Goal: Task Accomplishment & Management: Complete application form

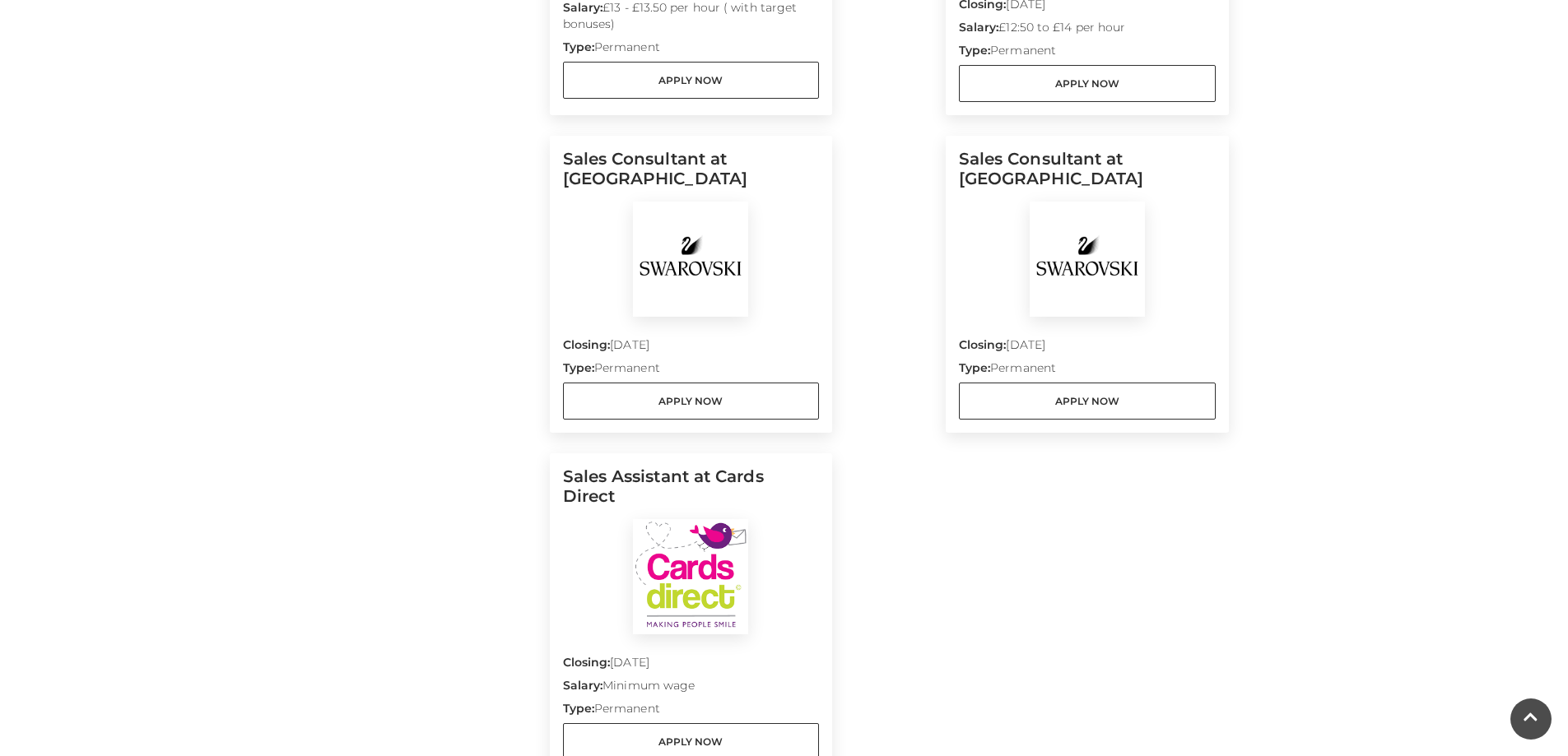
scroll to position [1480, 0]
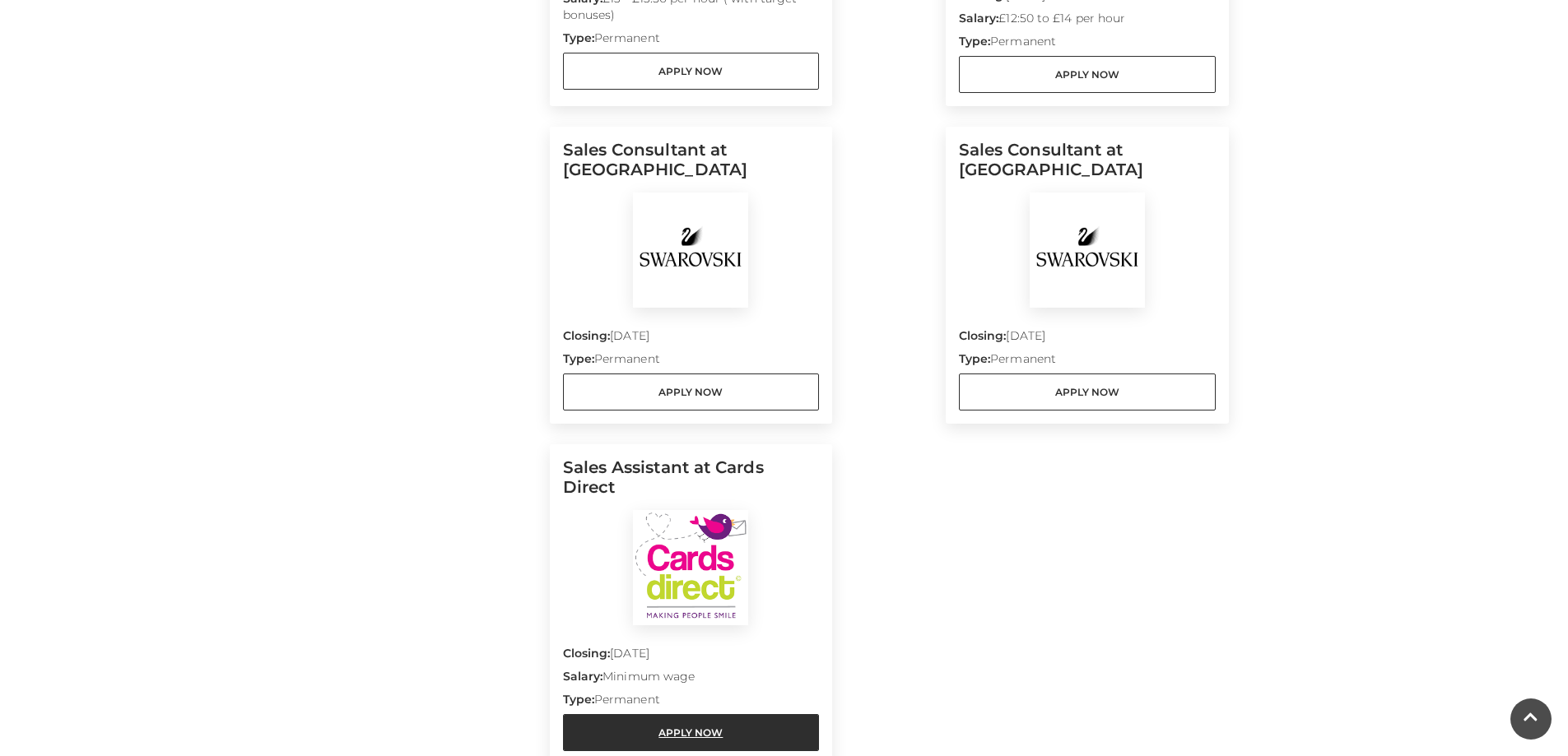
click at [688, 715] on link "Apply Now" at bounding box center [691, 732] width 256 height 37
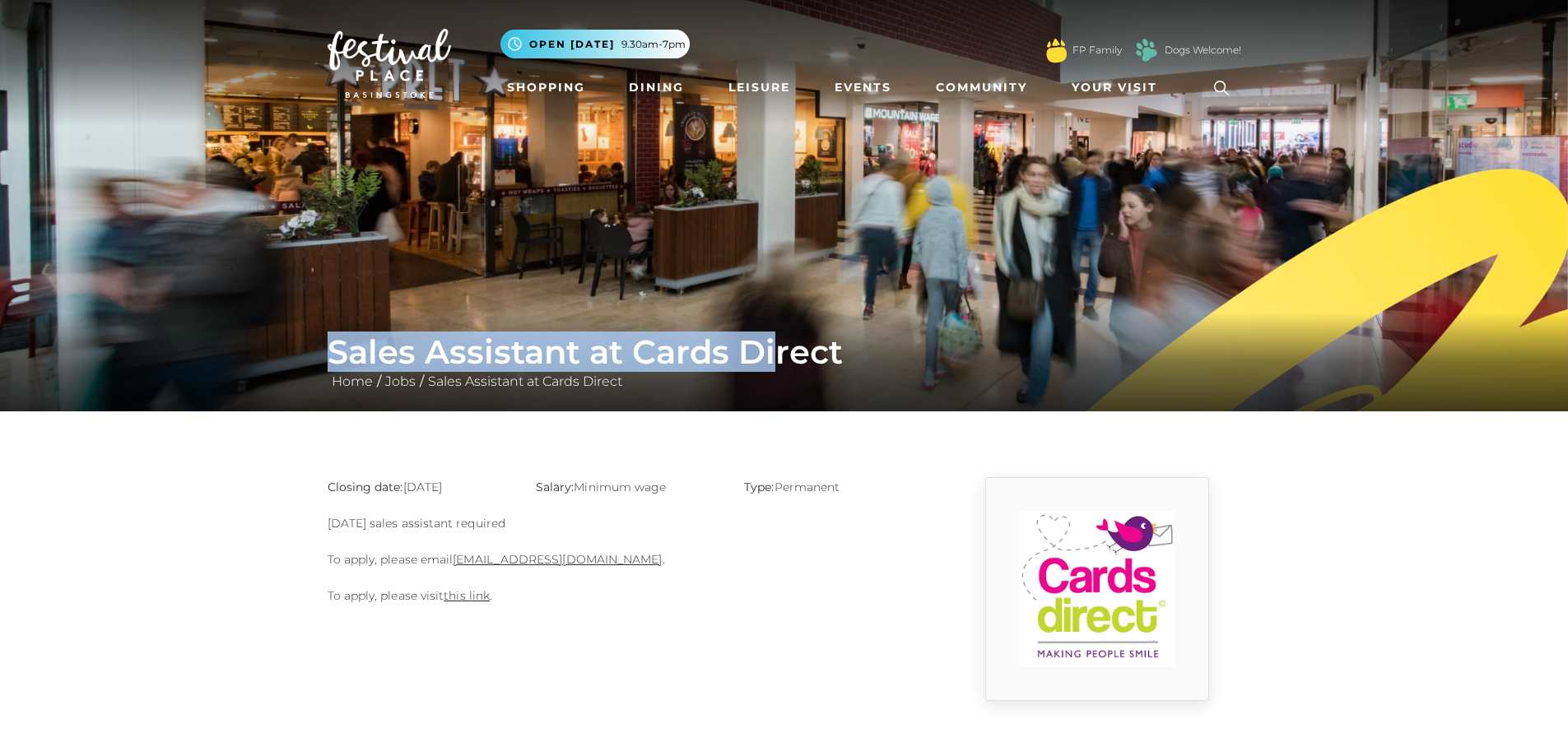
drag, startPoint x: 276, startPoint y: 345, endPoint x: 773, endPoint y: 340, distance: 497.0
click at [773, 340] on div "Sales Assistant at Cards Direct Home / Jobs / Sales Assistant at Cards Direct" at bounding box center [784, 362] width 1568 height 99
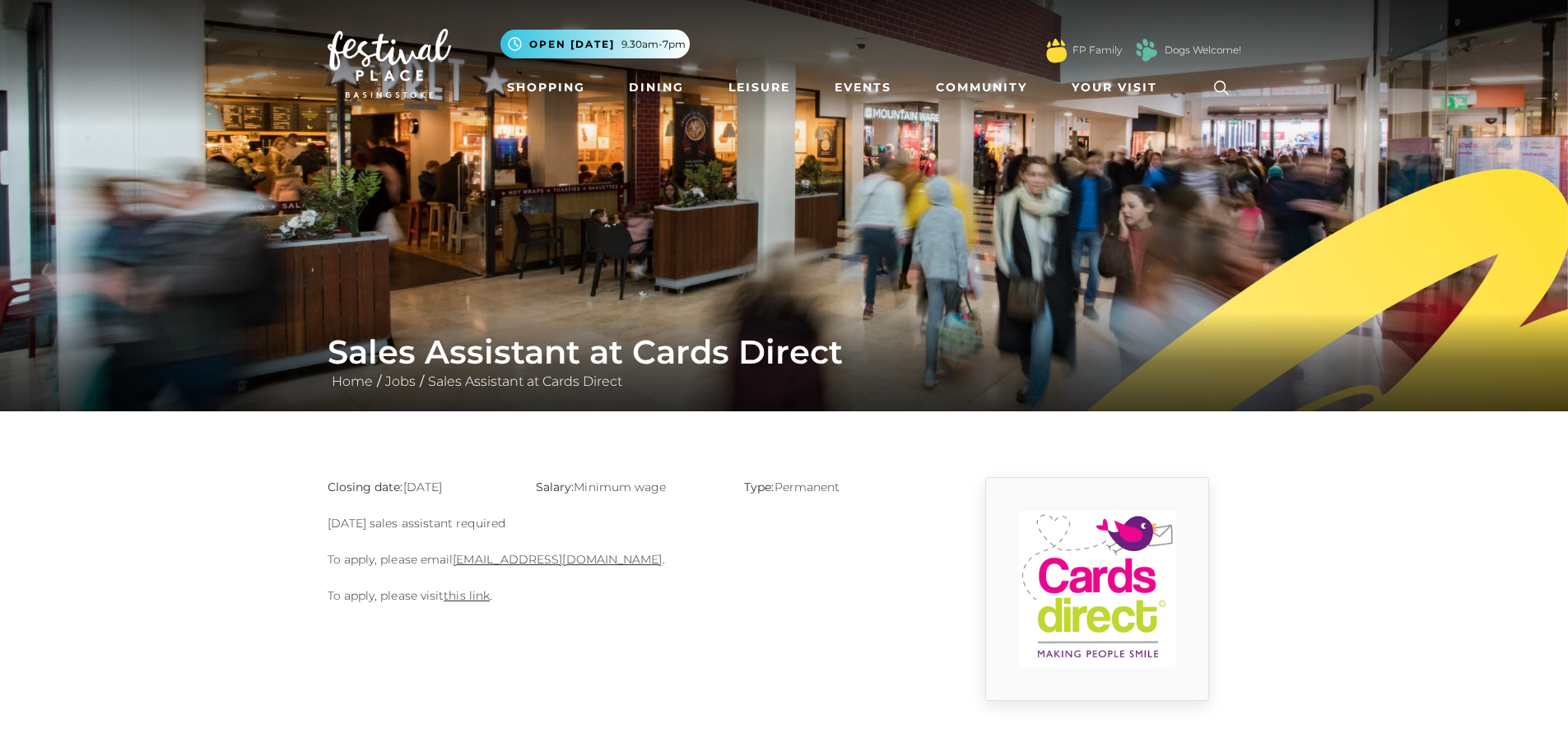
click at [785, 622] on div "Closing date: 31-08-2025 Salary: Minimum wage Type: Permanent Sunday sales assi…" at bounding box center [628, 588] width 625 height 224
click at [454, 600] on link "this link" at bounding box center [466, 595] width 46 height 15
click at [514, 564] on link "basingstoke@cardsdirect.co.uk" at bounding box center [557, 559] width 209 height 15
